Goal: Task Accomplishment & Management: Use online tool/utility

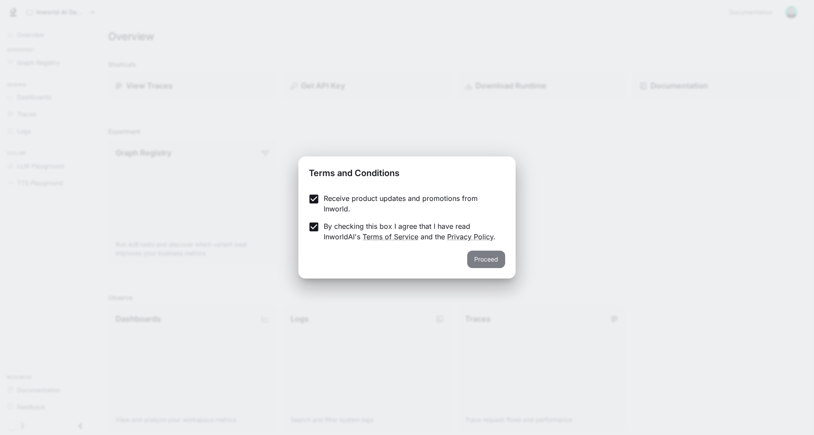
click at [482, 258] on button "Proceed" at bounding box center [486, 259] width 38 height 17
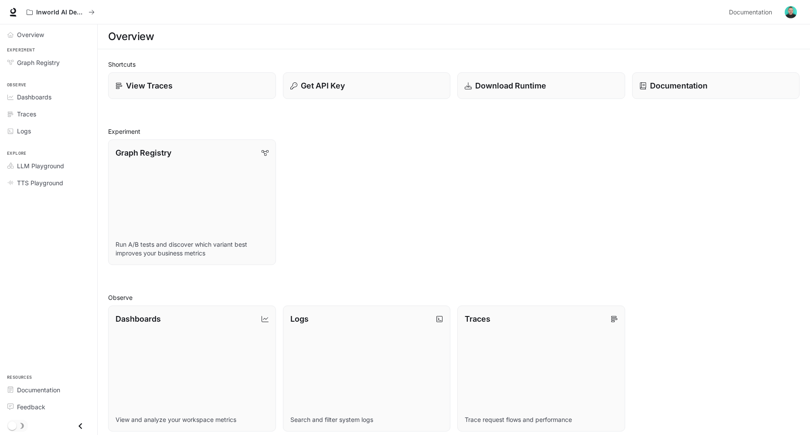
click at [358, 163] on div "Graph Registry Run A/B tests and discover which variant best improves your busi…" at bounding box center [450, 199] width 699 height 133
click at [185, 92] on link "View Traces" at bounding box center [191, 85] width 169 height 27
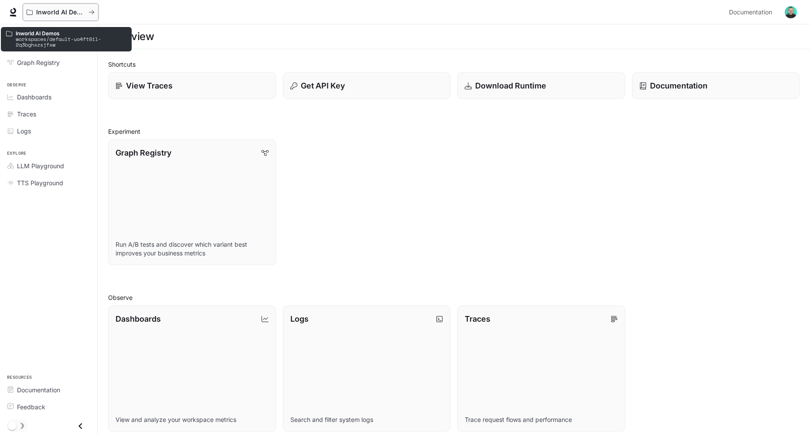
click at [89, 10] on icon "All workspaces" at bounding box center [92, 12] width 6 height 6
click at [43, 9] on p "Inworld AI Demos" at bounding box center [60, 12] width 49 height 7
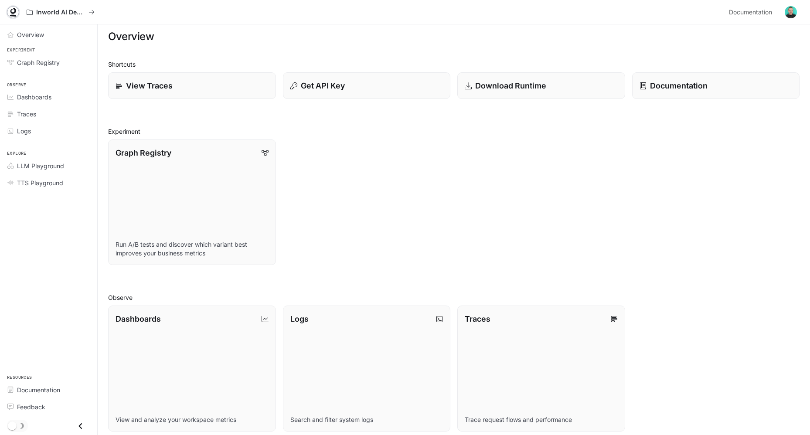
click at [14, 14] on icon at bounding box center [13, 12] width 9 height 9
